Goal: Information Seeking & Learning: Learn about a topic

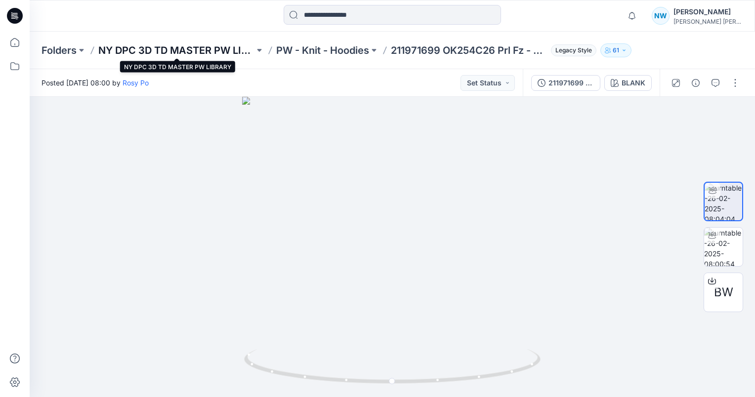
click at [215, 47] on p "NY DPC 3D TD MASTER PW LIBRARY" at bounding box center [176, 50] width 156 height 14
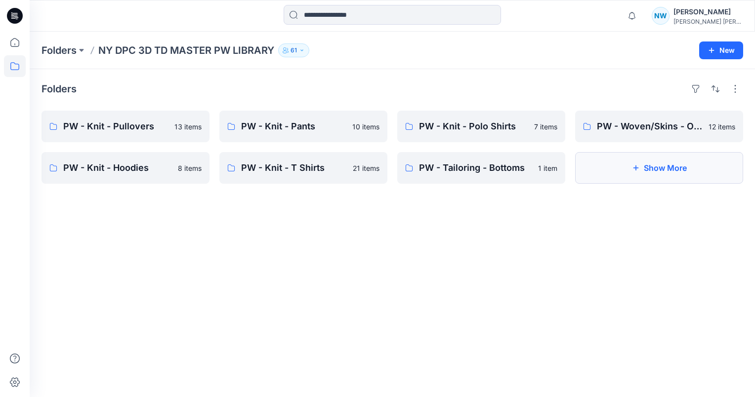
click at [661, 165] on button "Show More" at bounding box center [659, 168] width 168 height 32
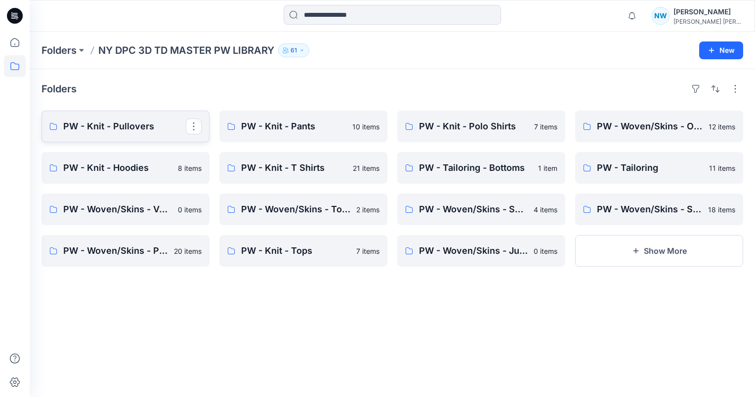
click at [145, 127] on p "PW - Knit - Pullovers" at bounding box center [124, 127] width 123 height 14
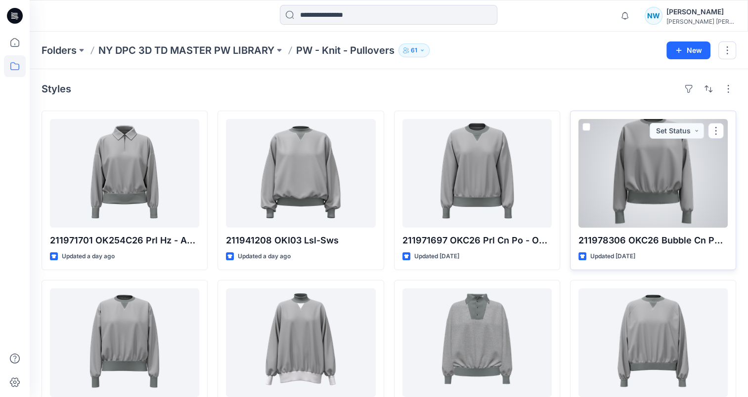
click at [665, 188] on div at bounding box center [652, 173] width 149 height 109
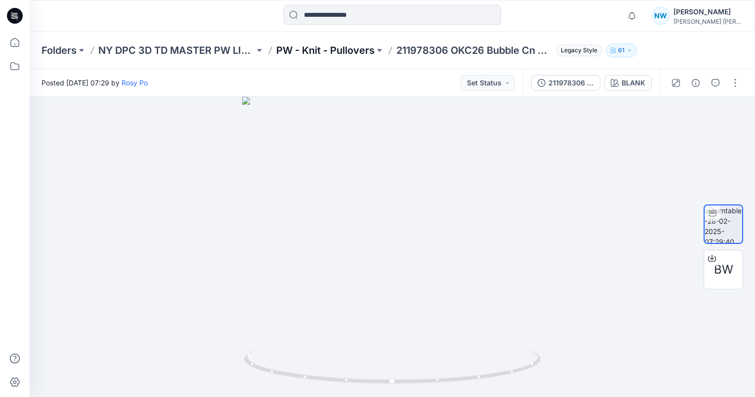
click at [325, 49] on p "PW - Knit - Pullovers" at bounding box center [325, 50] width 98 height 14
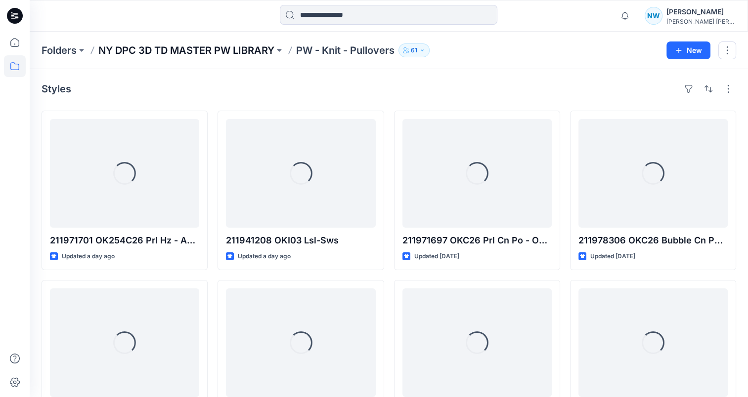
click at [242, 45] on p "NY DPC 3D TD MASTER PW LIBRARY" at bounding box center [186, 50] width 176 height 14
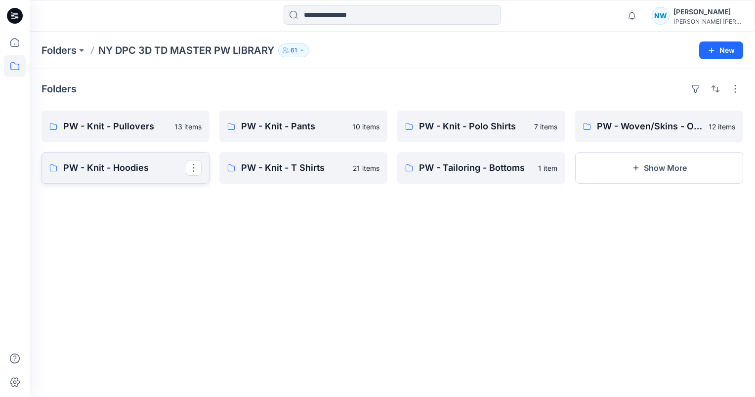
click at [125, 164] on p "PW - Knit - Hoodies" at bounding box center [124, 168] width 123 height 14
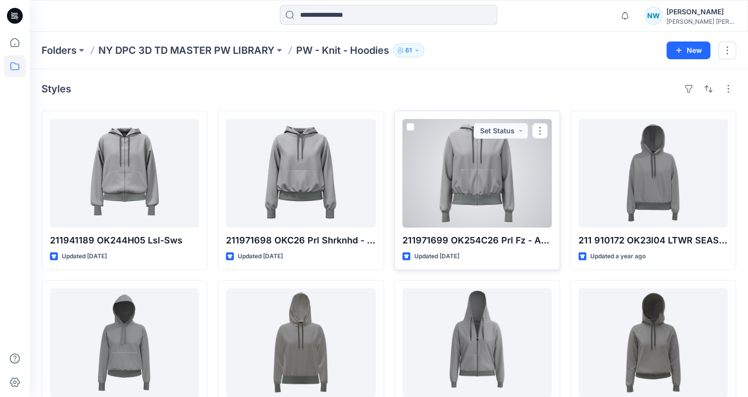
click at [473, 203] on div at bounding box center [476, 173] width 149 height 109
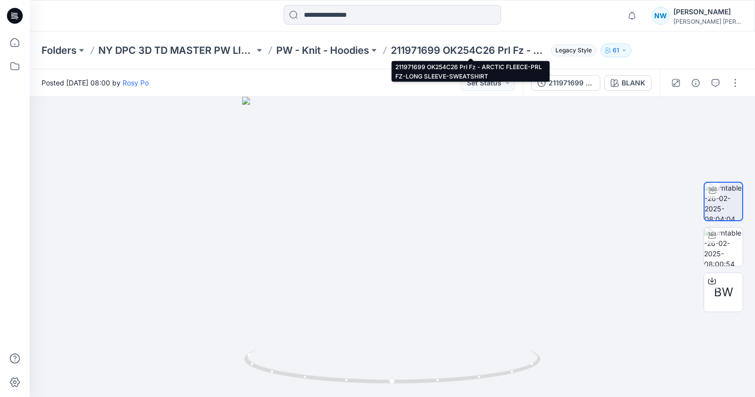
click at [395, 50] on p "211971699 OK254C26 Prl Fz - ARCTIC FLEECE-PRL FZ-LONG SLEEVE-SWEATSHIRT" at bounding box center [469, 50] width 156 height 14
drag, startPoint x: 395, startPoint y: 50, endPoint x: 542, endPoint y: 44, distance: 147.3
click at [542, 44] on p "211971699 OK254C26 Prl Fz - ARCTIC FLEECE-PRL FZ-LONG SLEEVE-SWEATSHIRT" at bounding box center [469, 50] width 156 height 14
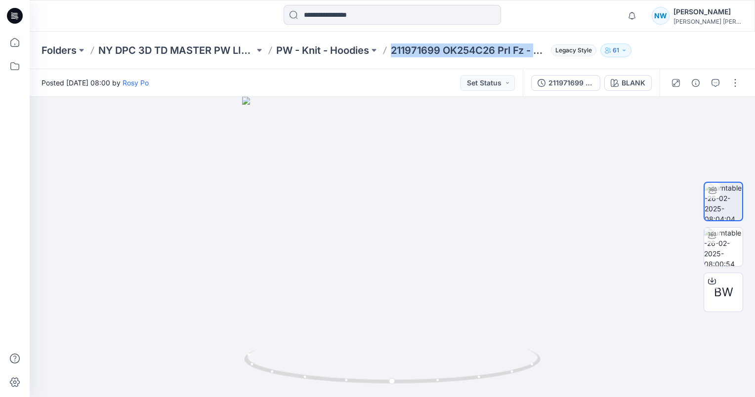
drag, startPoint x: 542, startPoint y: 44, endPoint x: 540, endPoint y: 54, distance: 10.2
click at [540, 54] on p "211971699 OK254C26 Prl Fz - ARCTIC FLEECE-PRL FZ-LONG SLEEVE-SWEATSHIRT" at bounding box center [469, 50] width 156 height 14
click at [530, 56] on p "211971699 OK254C26 Prl Fz - ARCTIC FLEECE-PRL FZ-LONG SLEEVE-SWEATSHIRT" at bounding box center [469, 50] width 156 height 14
click at [540, 48] on p "211971699 OK254C26 Prl Fz - ARCTIC FLEECE-PRL FZ-LONG SLEEVE-SWEATSHIRT" at bounding box center [469, 50] width 156 height 14
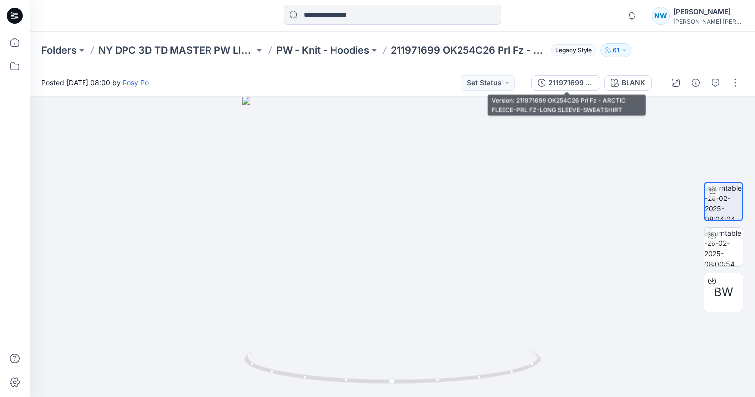
click at [573, 89] on button "211971699 OK254C26 Prl Fz - ARCTIC FLEECE-PRL FZ-LONG SLEEVE-SWEATSHIRT" at bounding box center [565, 83] width 69 height 16
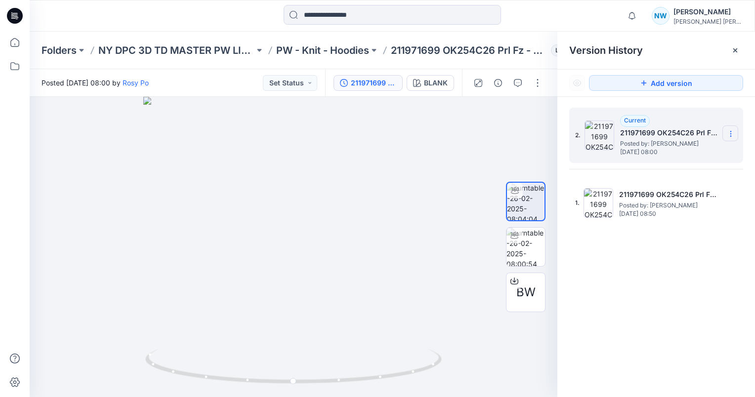
click at [733, 132] on icon at bounding box center [731, 134] width 8 height 8
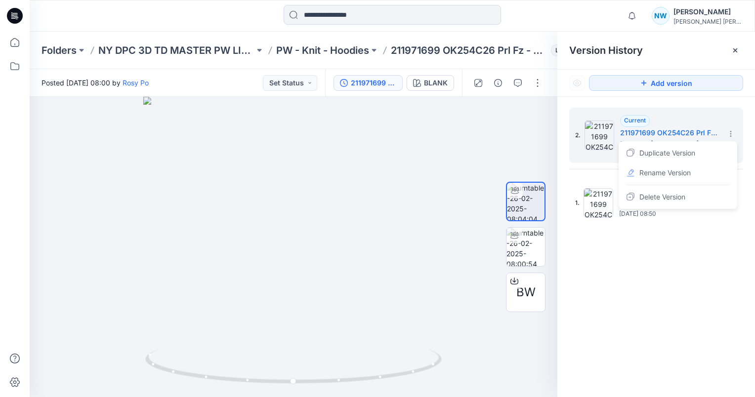
click at [391, 51] on div "Folders NY DPC 3D TD MASTER PW LIBRARY PW - Knit - Hoodies 211971699 OK254C26 P…" at bounding box center [354, 50] width 624 height 14
click at [737, 48] on icon at bounding box center [735, 50] width 8 height 8
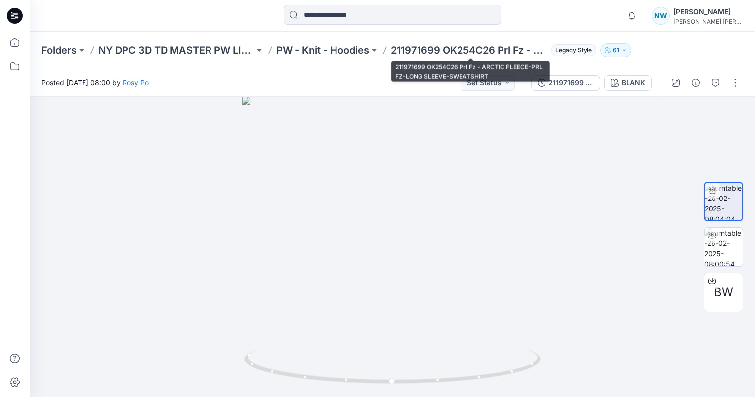
click at [478, 47] on p "211971699 OK254C26 Prl Fz - ARCTIC FLEECE-PRL FZ-LONG SLEEVE-SWEATSHIRT" at bounding box center [469, 50] width 156 height 14
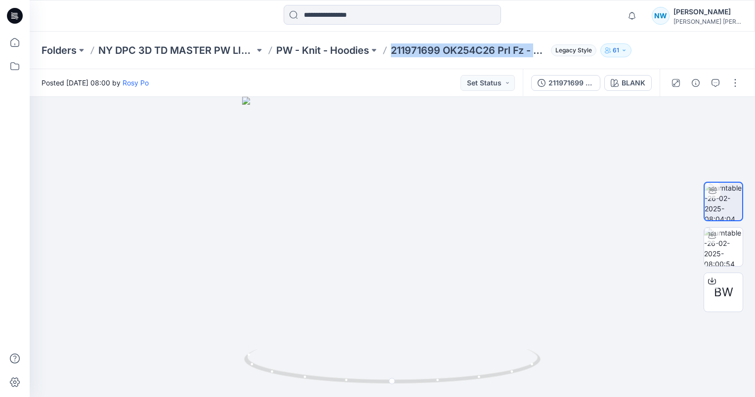
drag, startPoint x: 478, startPoint y: 46, endPoint x: 540, endPoint y: 54, distance: 62.3
click at [540, 54] on p "211971699 OK254C26 Prl Fz - ARCTIC FLEECE-PRL FZ-LONG SLEEVE-SWEATSHIRT" at bounding box center [469, 50] width 156 height 14
copy p "211971699 OK254C26 Prl Fz - A"
click at [548, 53] on button "Legacy Style" at bounding box center [571, 50] width 49 height 14
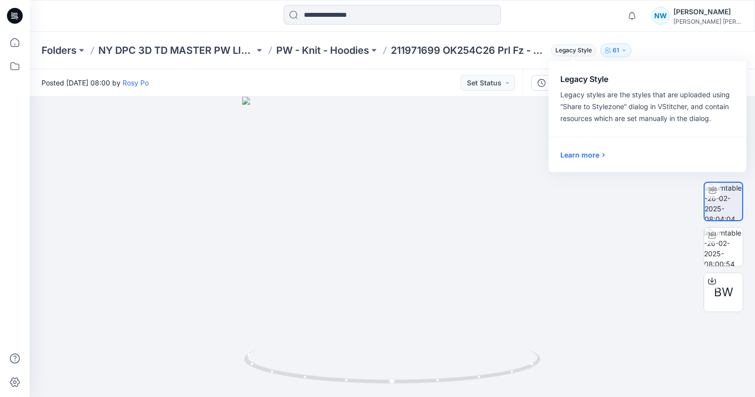
click at [653, 48] on div "Folders NY DPC 3D TD MASTER PW LIBRARY PW - Knit - Hoodies 211971699 OK254C26 P…" at bounding box center [354, 50] width 624 height 14
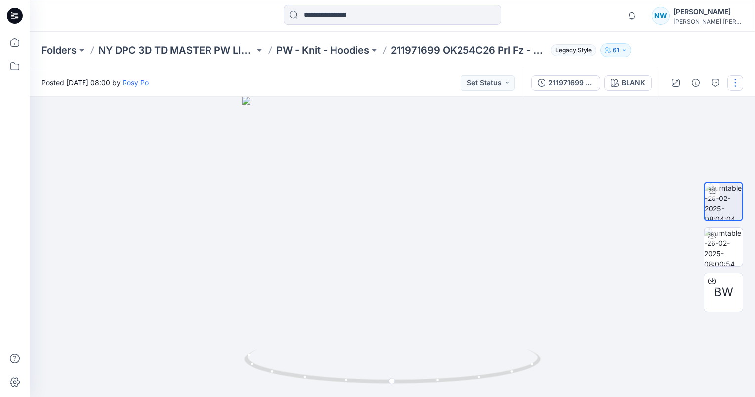
click at [734, 83] on button "button" at bounding box center [735, 83] width 16 height 16
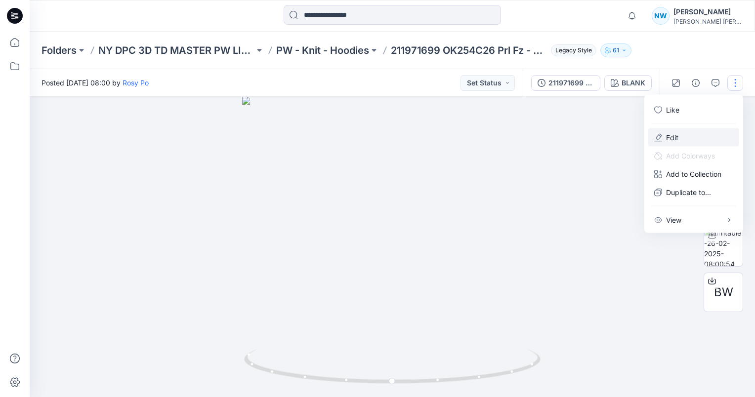
click at [701, 140] on button "Edit" at bounding box center [693, 137] width 91 height 18
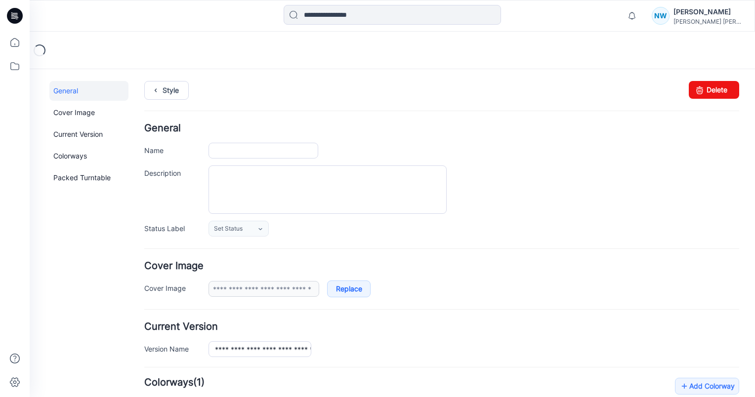
type input "**********"
type input "*****"
type input "**********"
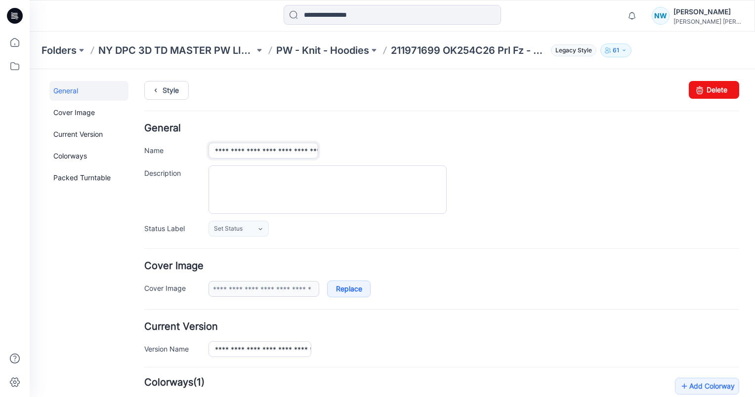
click at [263, 149] on input "**********" at bounding box center [263, 151] width 110 height 16
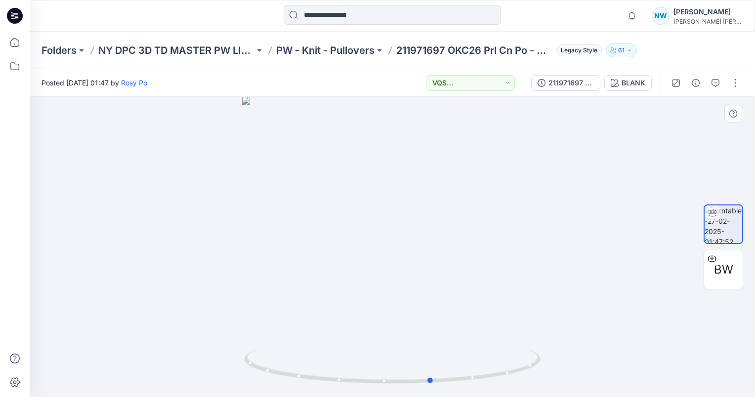
drag, startPoint x: 477, startPoint y: 311, endPoint x: 220, endPoint y: 317, distance: 257.0
click at [220, 317] on div at bounding box center [392, 247] width 725 height 300
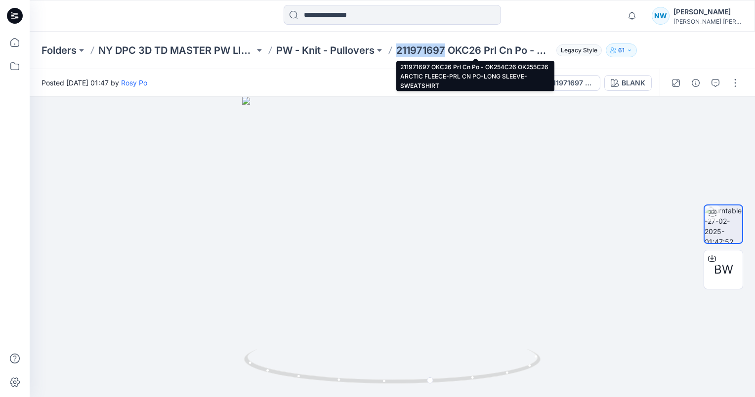
drag, startPoint x: 446, startPoint y: 49, endPoint x: 397, endPoint y: 50, distance: 48.9
click at [397, 50] on p "211971697 OKC26 Prl Cn Po - OK254C26 OK255C26 ARCTIC FLEECE-PRL CN PO-LONG SLEE…" at bounding box center [474, 50] width 156 height 14
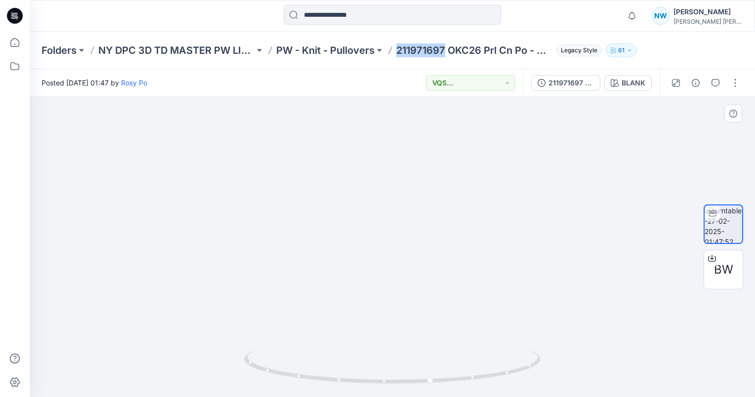
drag, startPoint x: 581, startPoint y: 121, endPoint x: 639, endPoint y: 134, distance: 59.8
click at [641, 132] on div at bounding box center [392, 247] width 725 height 300
drag, startPoint x: 498, startPoint y: 225, endPoint x: 414, endPoint y: 242, distance: 85.3
click at [420, 235] on img at bounding box center [392, 222] width 442 height 352
click at [431, 384] on icon at bounding box center [393, 367] width 299 height 37
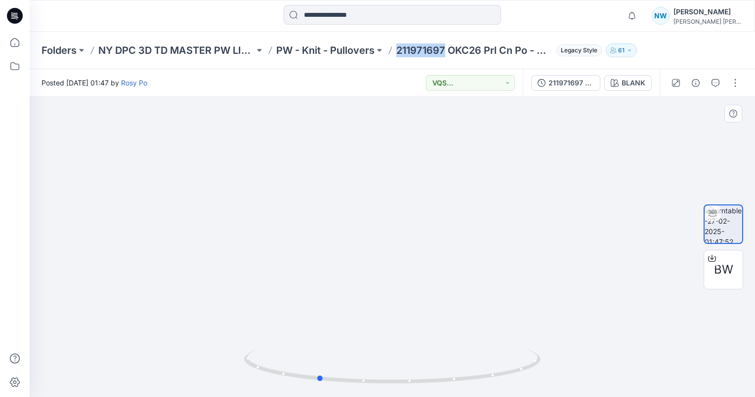
drag, startPoint x: 430, startPoint y: 383, endPoint x: 613, endPoint y: 345, distance: 186.7
click at [613, 345] on div at bounding box center [392, 247] width 725 height 300
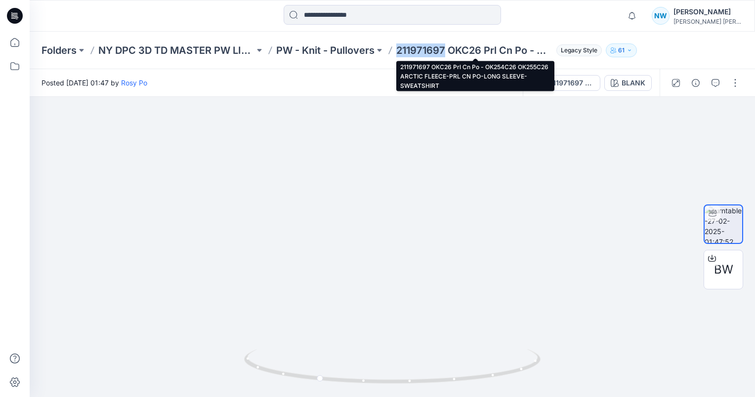
click at [436, 48] on p "211971697 OKC26 Prl Cn Po - OK254C26 OK255C26 ARCTIC FLEECE-PRL CN PO-LONG SLEE…" at bounding box center [474, 50] width 156 height 14
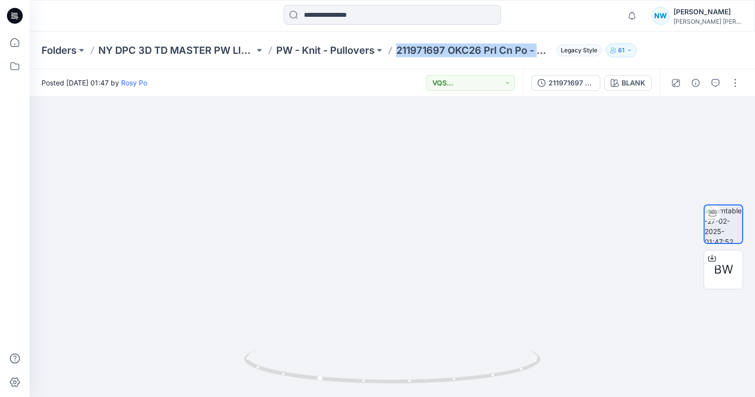
drag, startPoint x: 399, startPoint y: 51, endPoint x: 579, endPoint y: 42, distance: 180.1
click at [579, 42] on div "Folders NY DPC 3D TD MASTER PW LIBRARY PW - Knit - Pullovers 211971697 OKC26 Pr…" at bounding box center [392, 51] width 725 height 38
drag, startPoint x: 579, startPoint y: 42, endPoint x: 518, endPoint y: 53, distance: 61.2
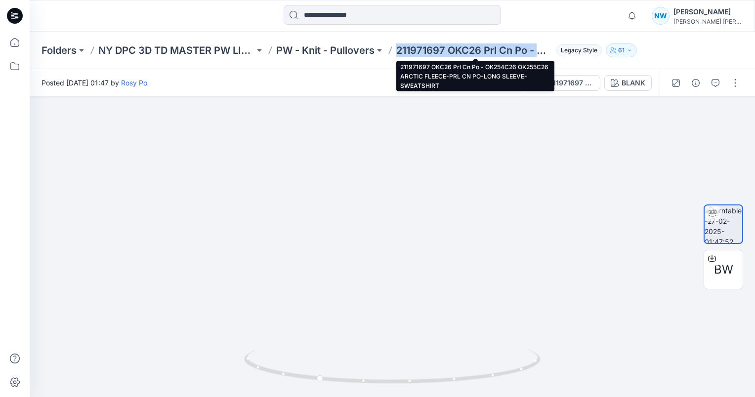
copy p "211971697 OKC26 Prl Cn Po - OK254C26 OK255C26 ARCTIC FLEECE-PRL CN PO-LONG SLEE…"
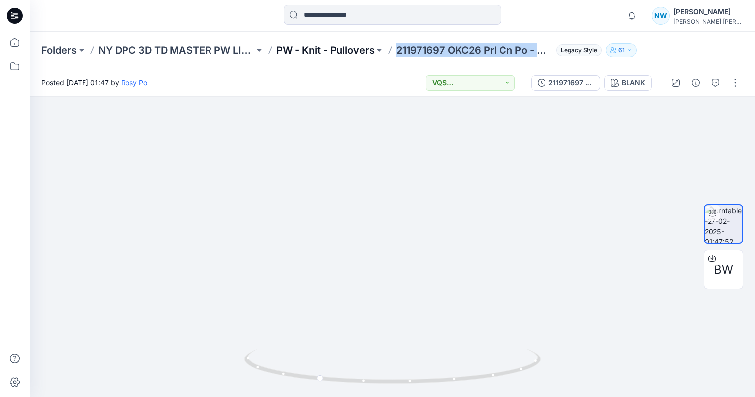
click at [350, 43] on div "Folders NY DPC 3D TD MASTER PW LIBRARY PW - Knit - Pullovers 211971697 OKC26 Pr…" at bounding box center [392, 51] width 725 height 38
click at [349, 45] on p "PW - Knit - Pullovers" at bounding box center [325, 50] width 98 height 14
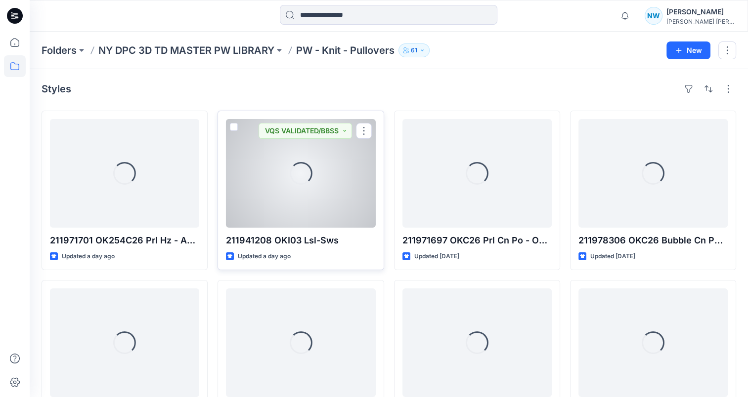
click at [296, 191] on div "Loading..." at bounding box center [300, 173] width 149 height 109
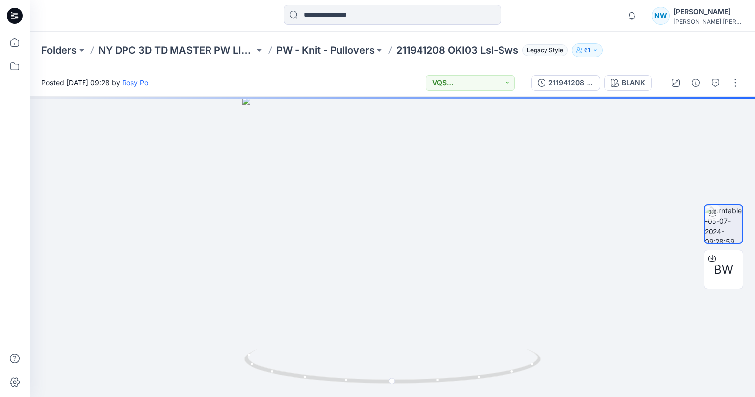
click at [460, 47] on p "211941208 OKI03 Lsl-Sws" at bounding box center [457, 50] width 122 height 14
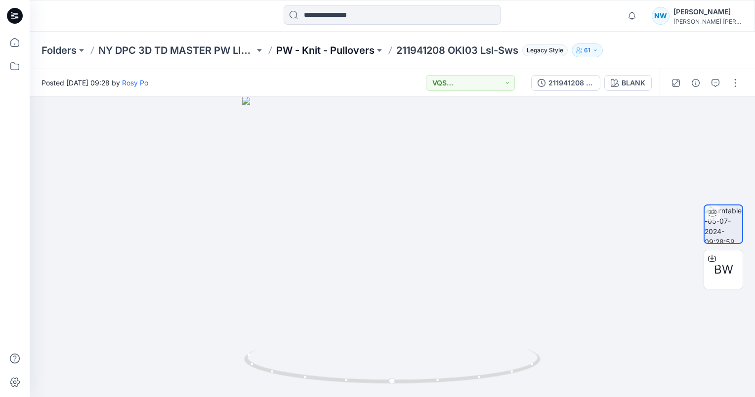
click at [359, 49] on p "PW - Knit - Pullovers" at bounding box center [325, 50] width 98 height 14
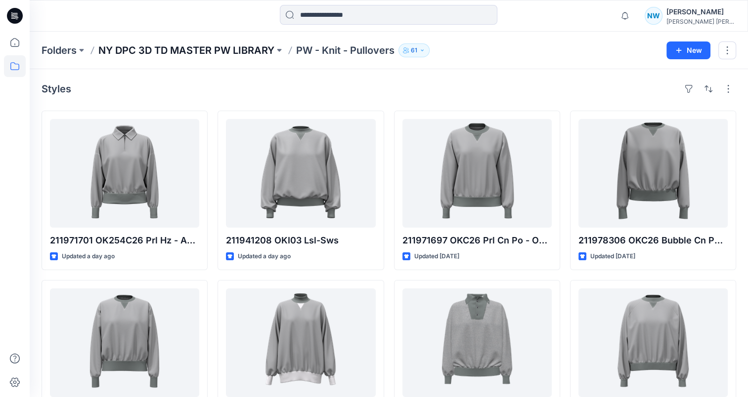
click at [273, 50] on p "NY DPC 3D TD MASTER PW LIBRARY" at bounding box center [186, 50] width 176 height 14
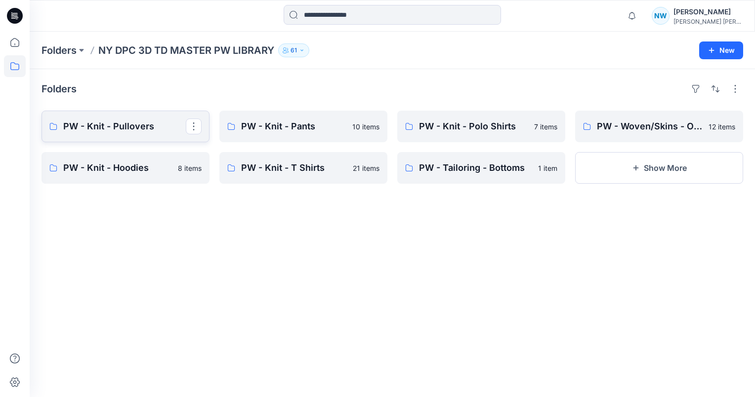
click at [140, 129] on p "PW - Knit - Pullovers" at bounding box center [124, 127] width 123 height 14
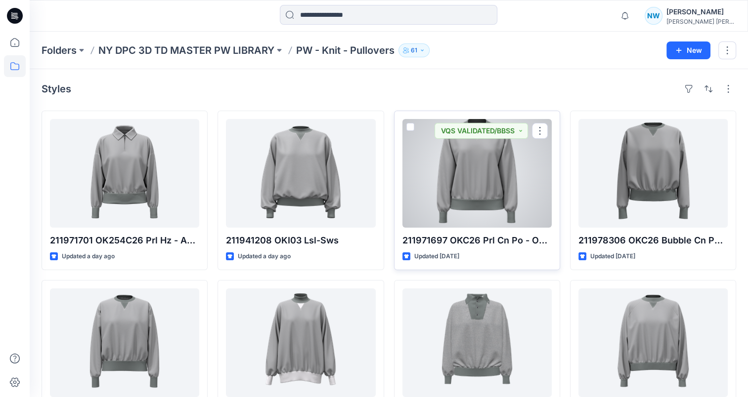
click at [467, 178] on div at bounding box center [476, 173] width 149 height 109
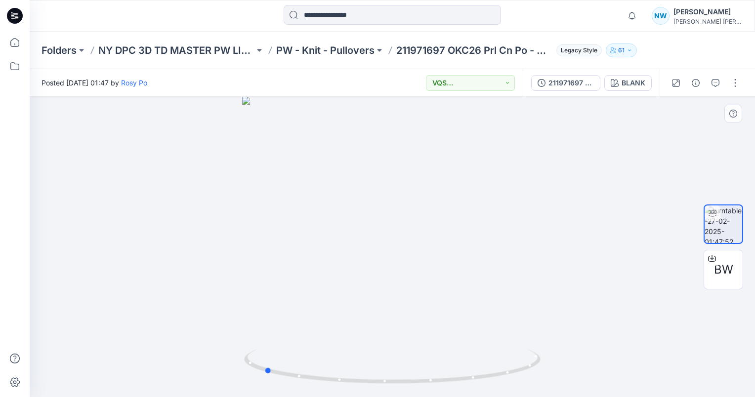
drag, startPoint x: 507, startPoint y: 239, endPoint x: 687, endPoint y: 171, distance: 192.2
click at [678, 218] on div at bounding box center [392, 247] width 725 height 300
